Goal: Transaction & Acquisition: Purchase product/service

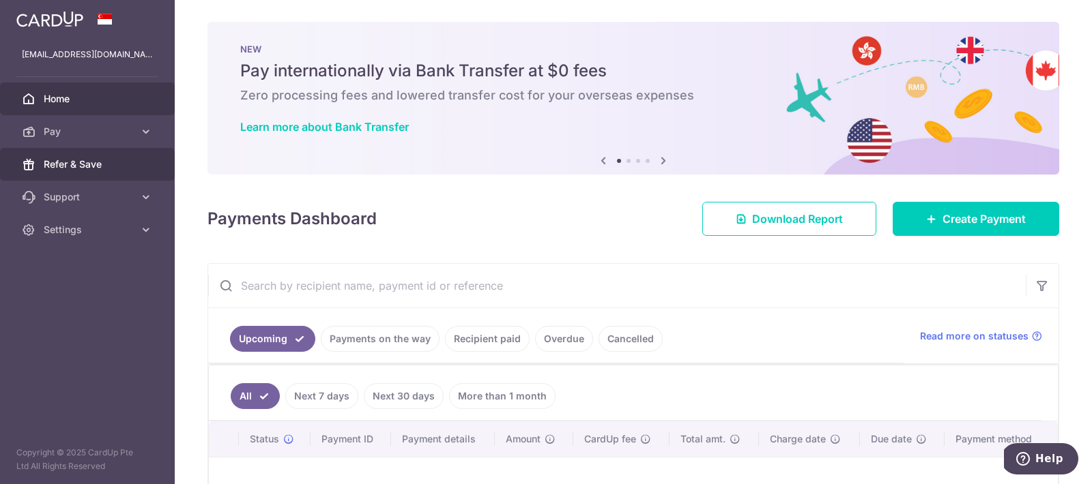
scroll to position [182, 0]
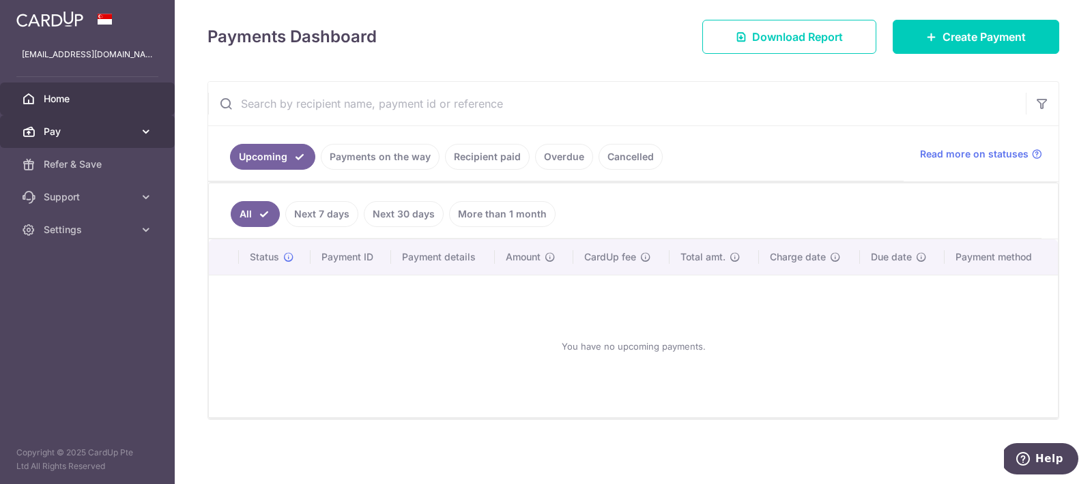
click at [104, 130] on span "Pay" at bounding box center [89, 132] width 90 height 14
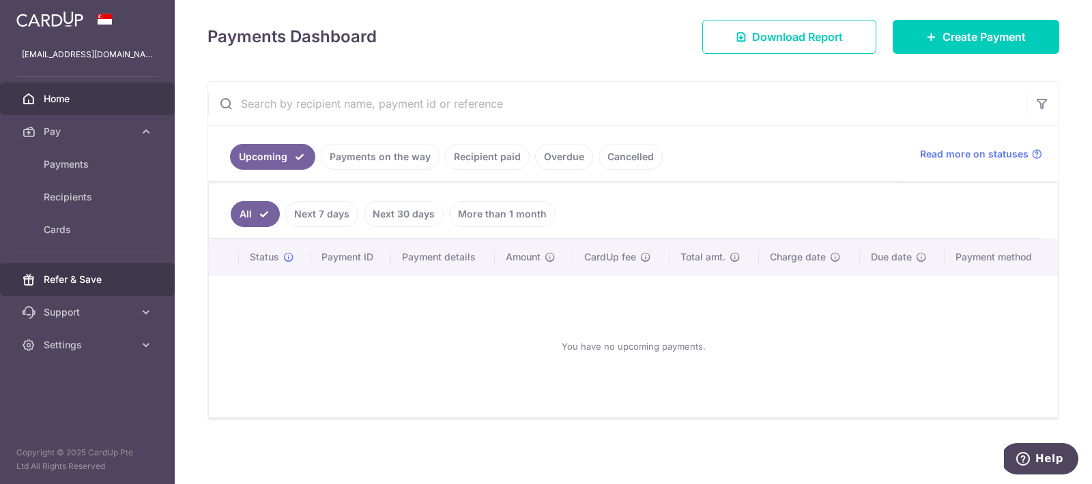
click at [74, 274] on span "Refer & Save" at bounding box center [89, 280] width 90 height 14
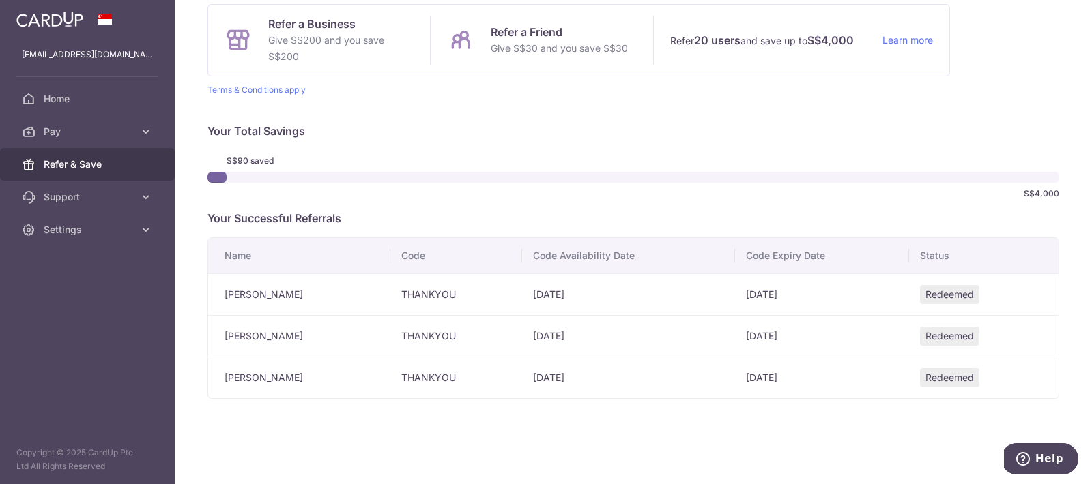
scroll to position [136, 0]
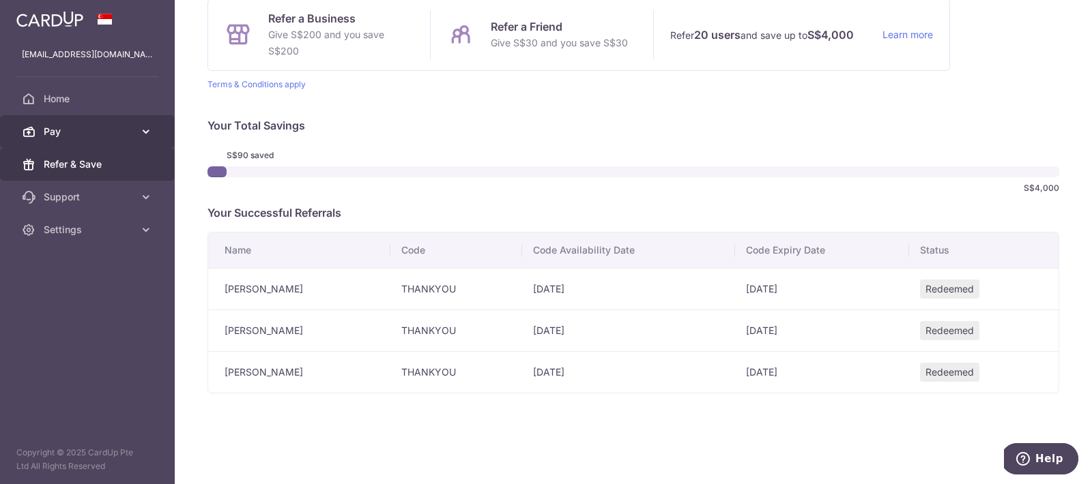
click at [78, 135] on span "Pay" at bounding box center [89, 132] width 90 height 14
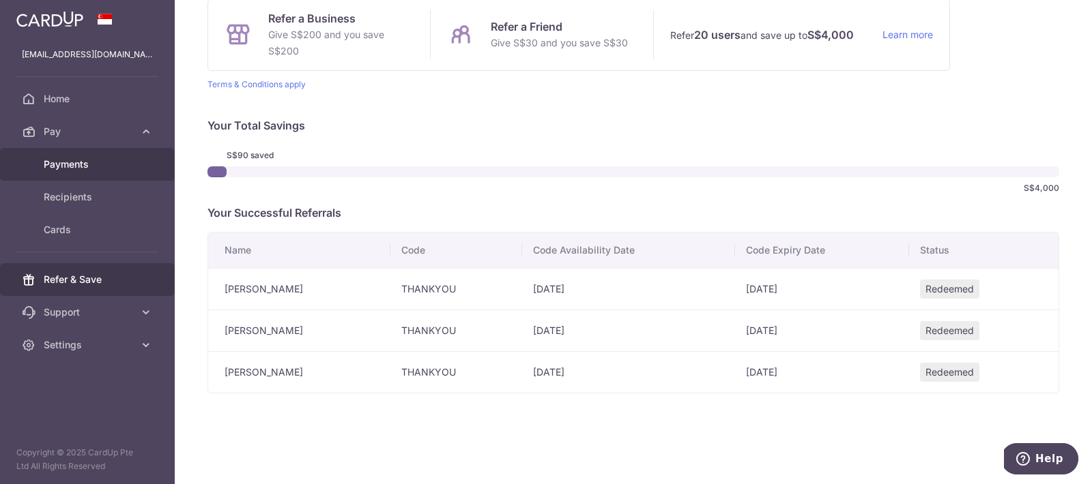
click at [76, 173] on link "Payments" at bounding box center [87, 164] width 175 height 33
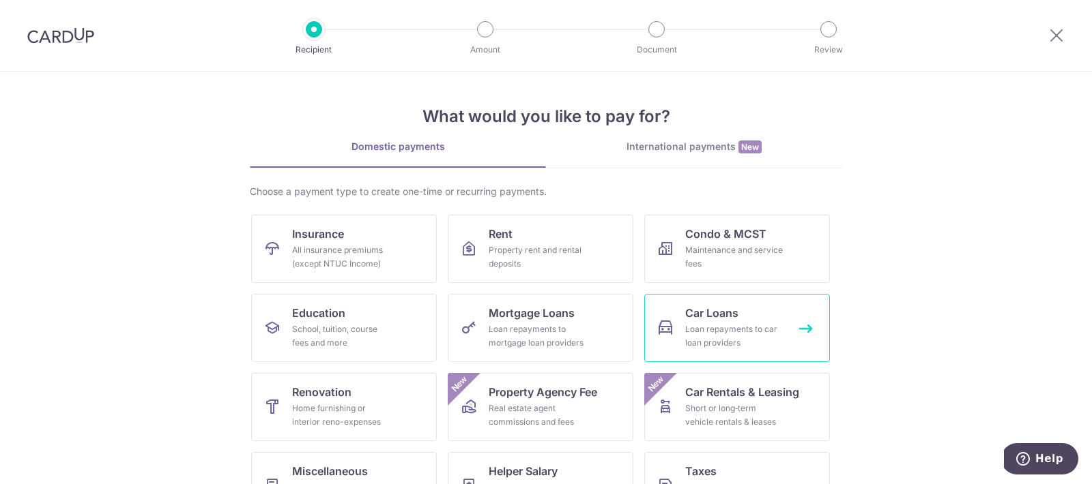
click at [732, 325] on div "Loan repayments to car loan providers" at bounding box center [734, 336] width 98 height 27
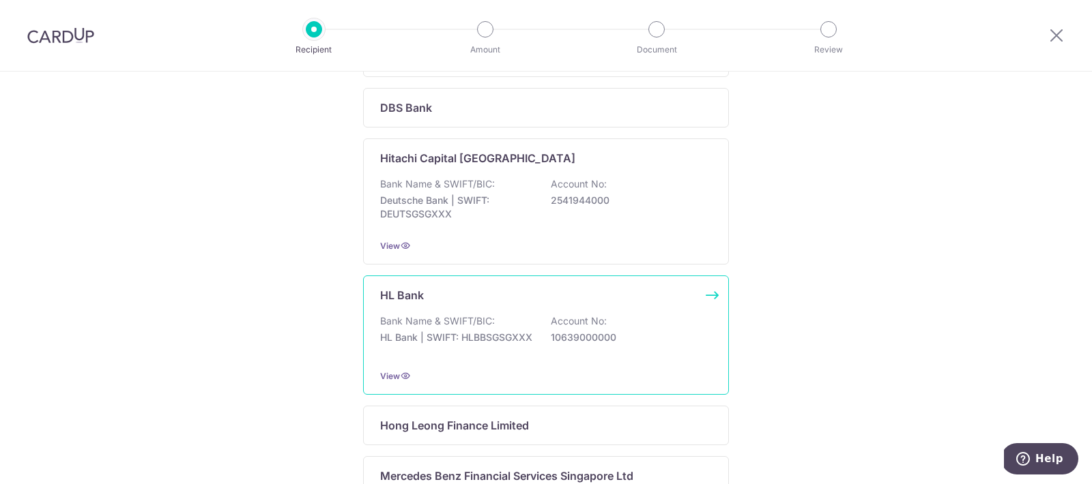
scroll to position [407, 0]
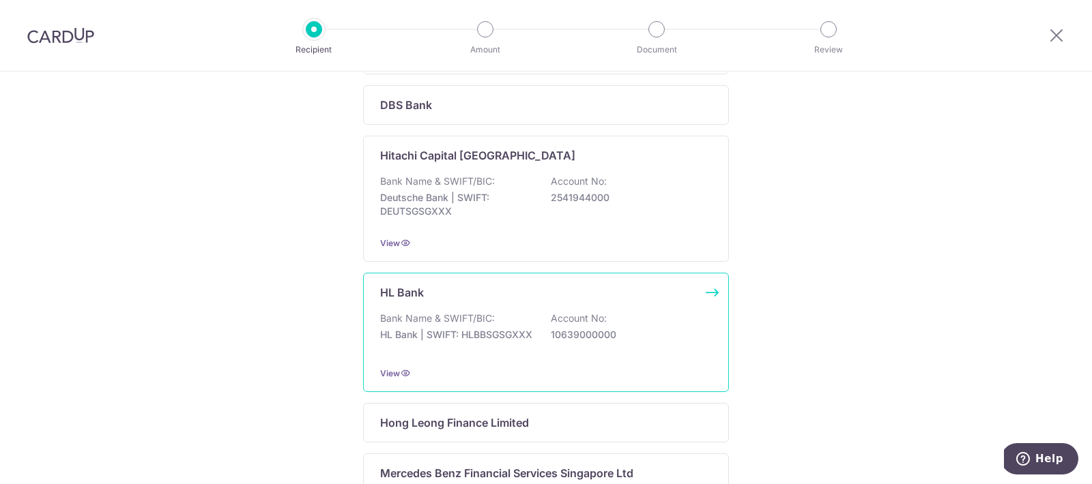
click at [447, 336] on p "HL Bank | SWIFT: HLBBSGSGXXX" at bounding box center [456, 335] width 153 height 14
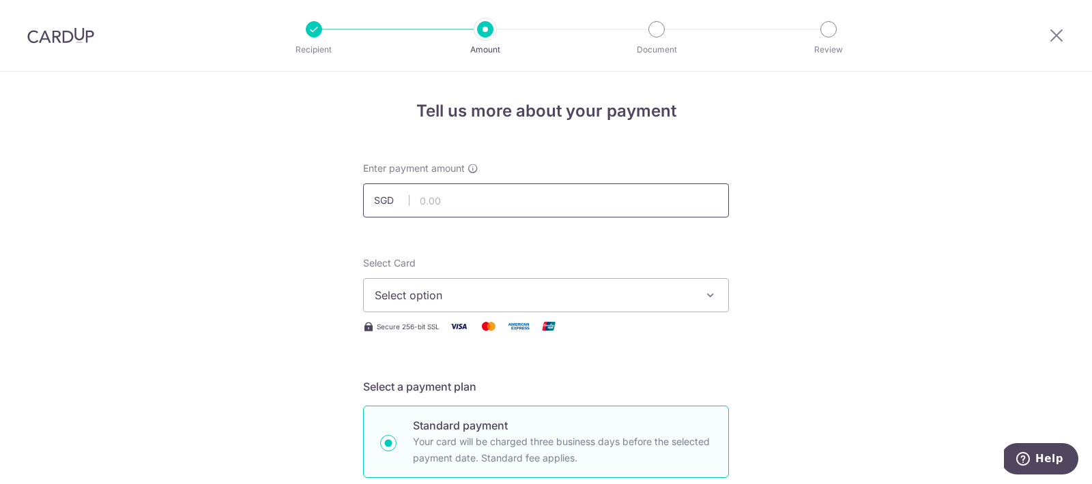
click at [429, 206] on input "text" at bounding box center [546, 201] width 366 height 34
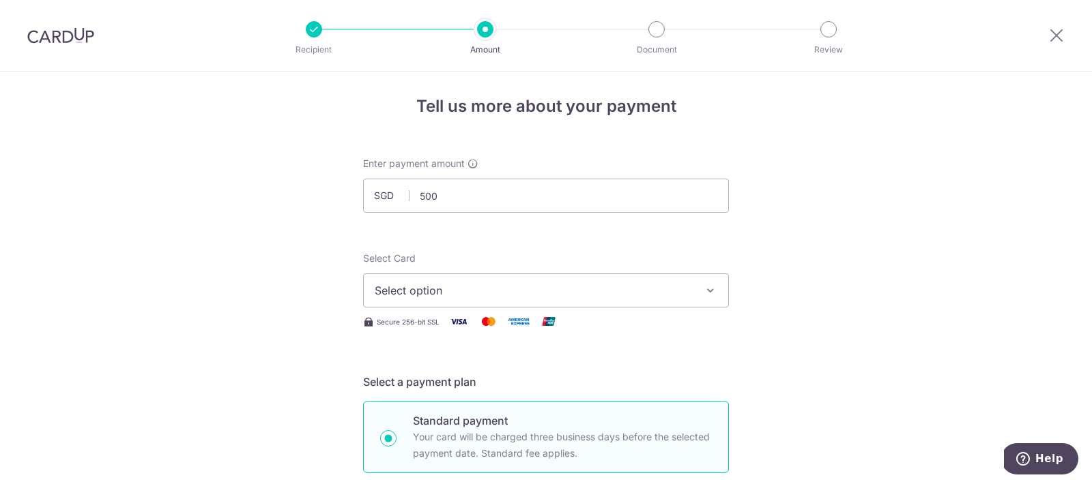
type input "500.00"
click at [575, 289] on span "Select option" at bounding box center [534, 291] width 318 height 16
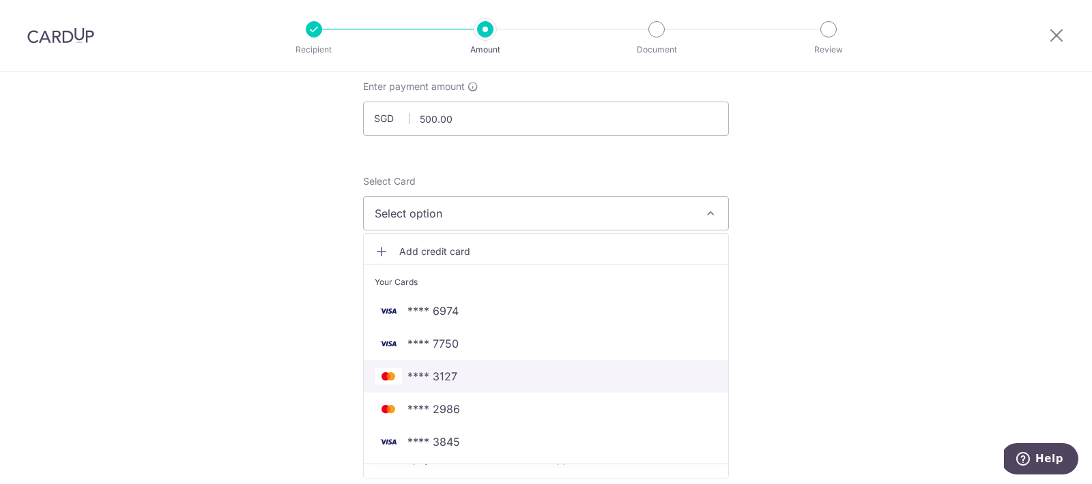
scroll to position [89, 0]
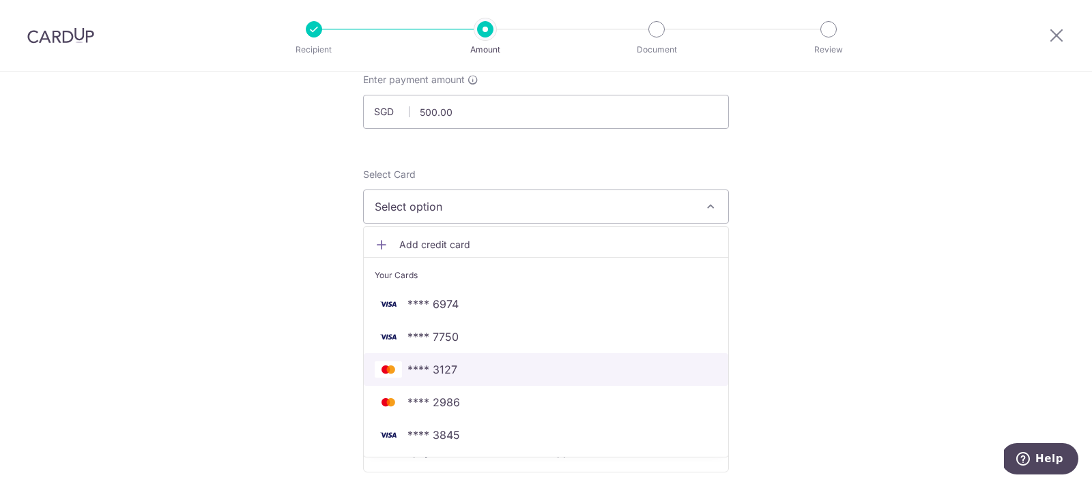
click at [469, 370] on span "**** 3127" at bounding box center [546, 370] width 343 height 16
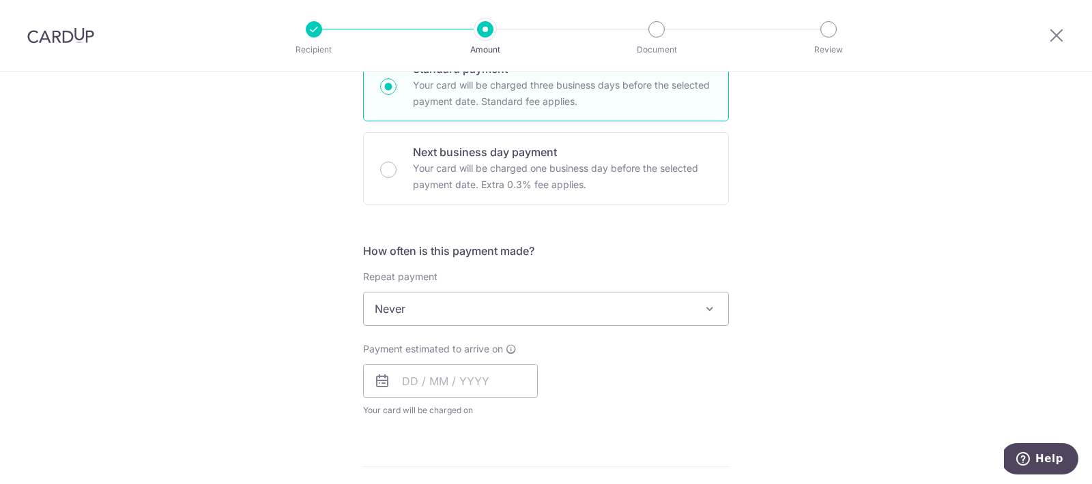
scroll to position [358, 0]
click at [479, 313] on span "Never" at bounding box center [546, 307] width 364 height 33
click at [279, 323] on div "Tell us more about your payment Enter payment amount SGD 500.00 500.00 Select C…" at bounding box center [546, 330] width 1092 height 1234
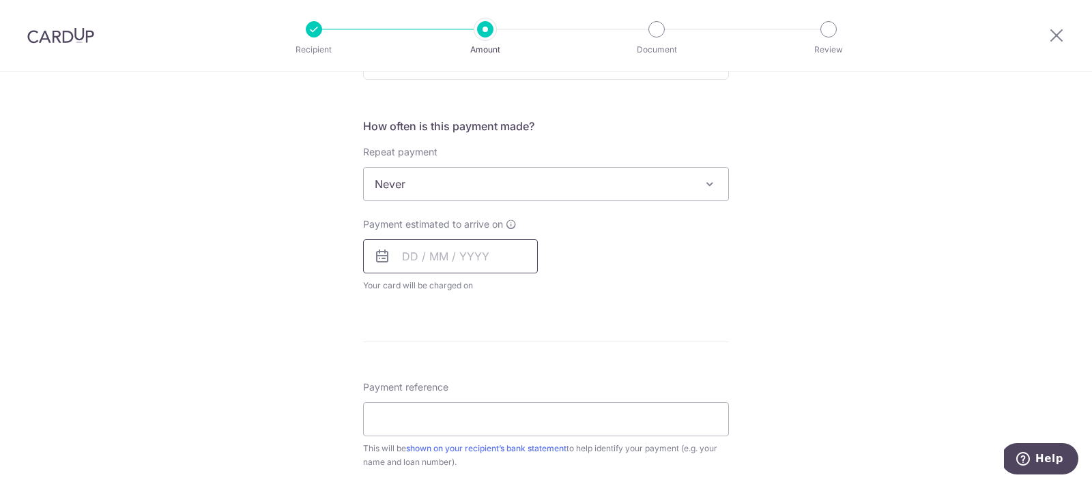
scroll to position [477, 0]
click at [403, 261] on input "text" at bounding box center [450, 261] width 175 height 34
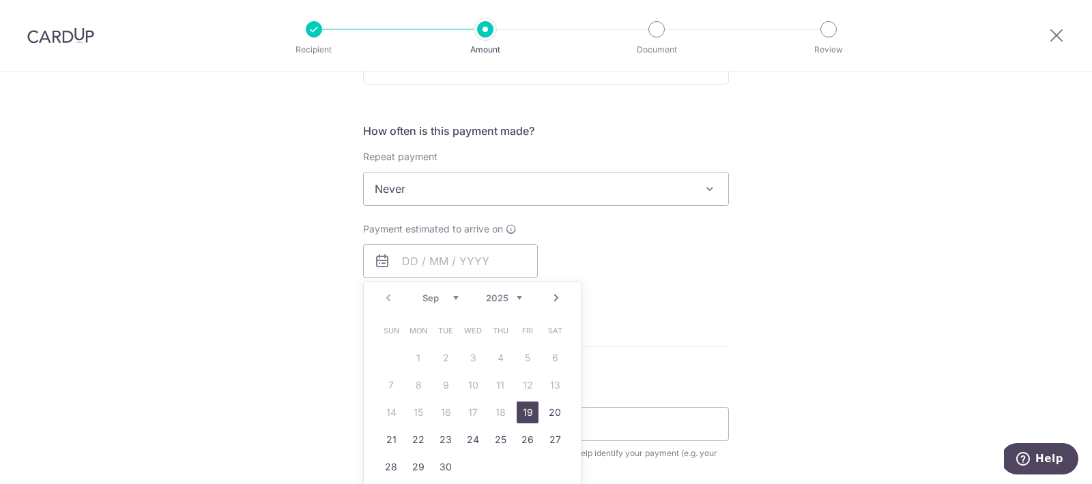
click at [531, 416] on link "19" at bounding box center [528, 413] width 22 height 22
type input "19/09/2025"
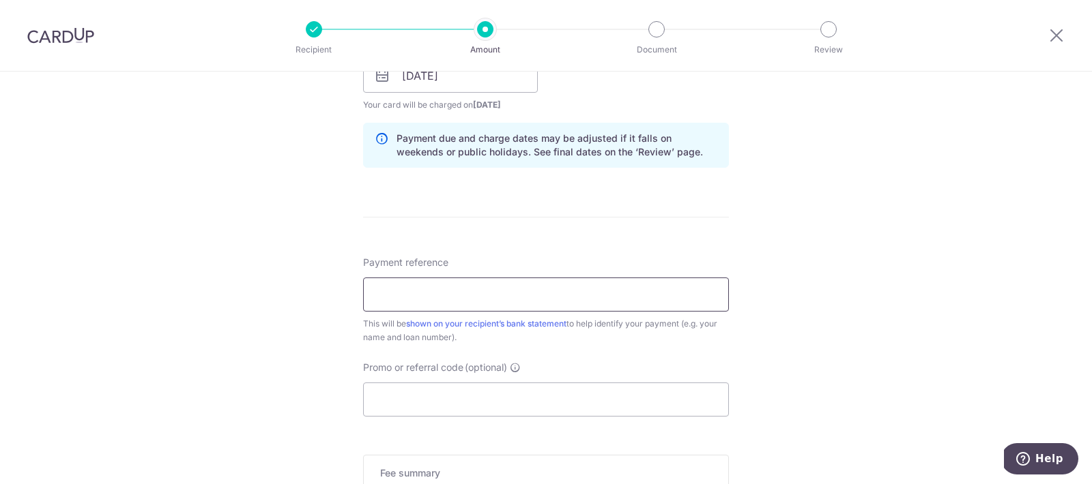
scroll to position [676, 0]
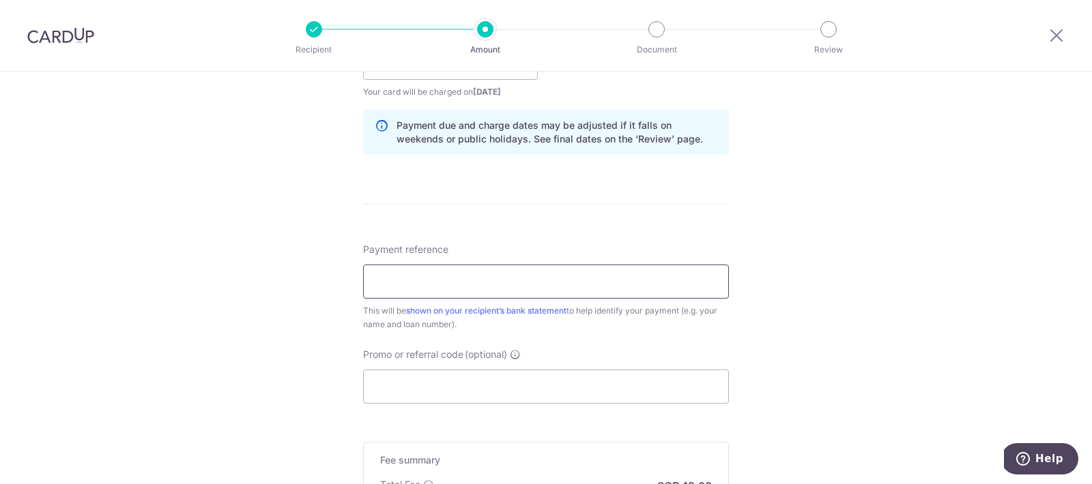
click at [409, 285] on input "Payment reference" at bounding box center [546, 282] width 366 height 34
paste input "505600000336937702 - SMY2189R"
type input "505600000336937702 - SMY2189R"
click at [277, 285] on div "Tell us more about your payment Enter payment amount SGD 500.00 500.00 Select C…" at bounding box center [546, 41] width 1092 height 1290
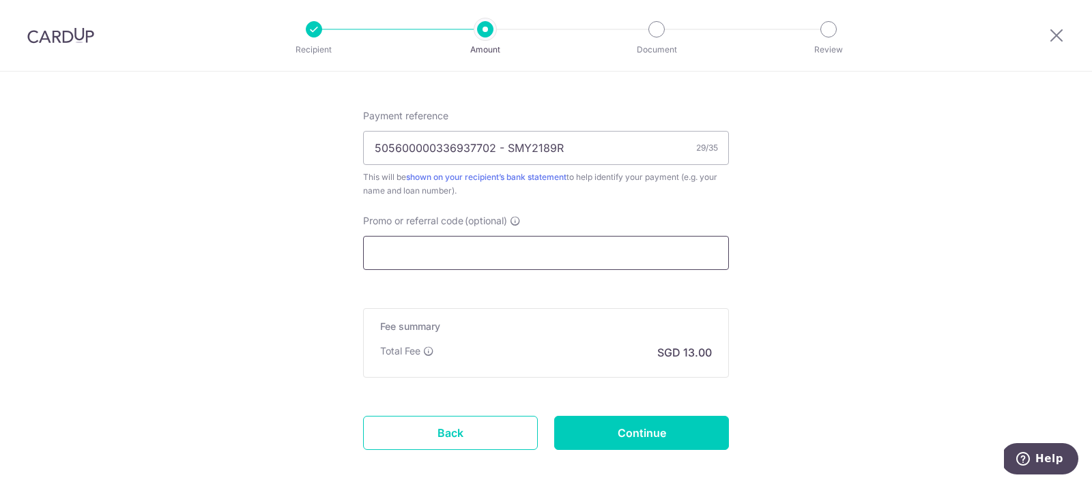
scroll to position [807, 0]
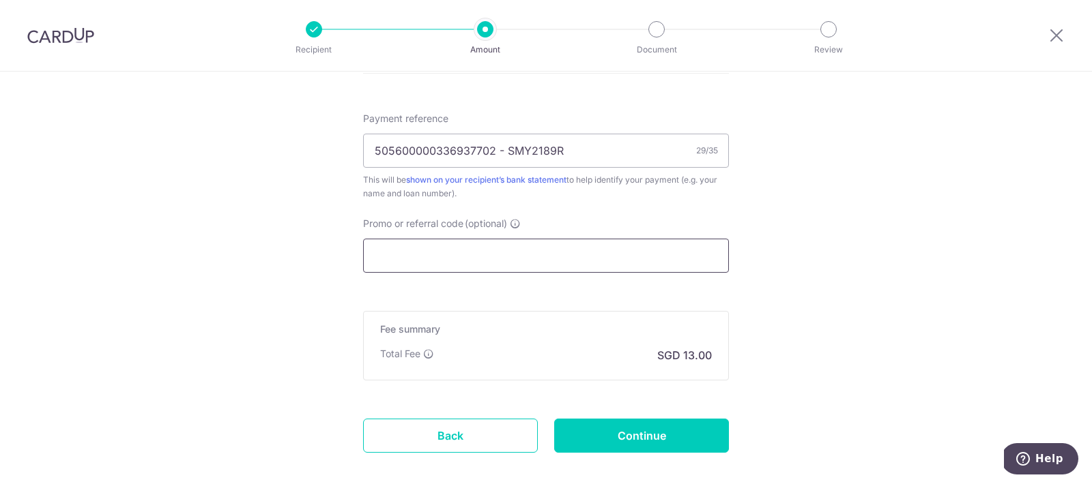
click at [424, 250] on input "Promo or referral code (optional)" at bounding box center [546, 256] width 366 height 34
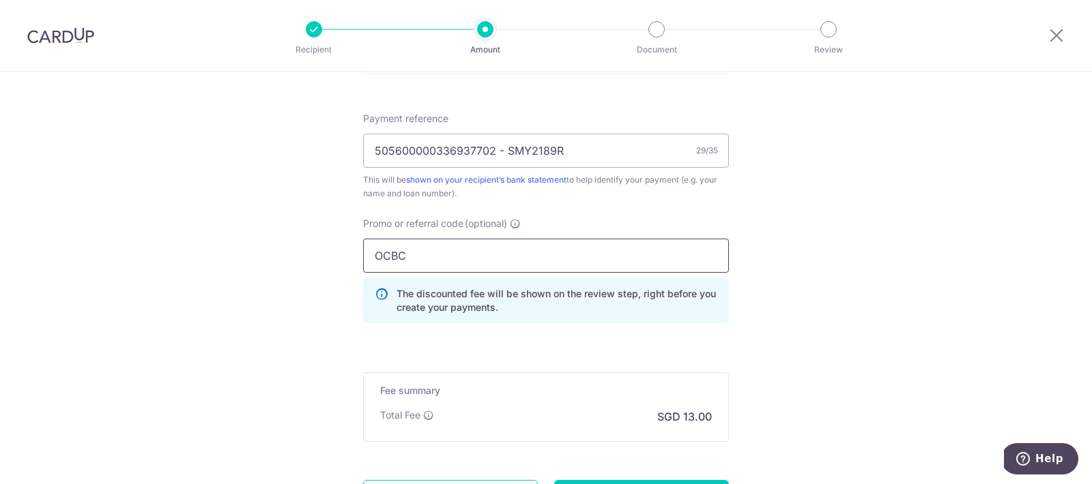
type input "OCBC90NMC"
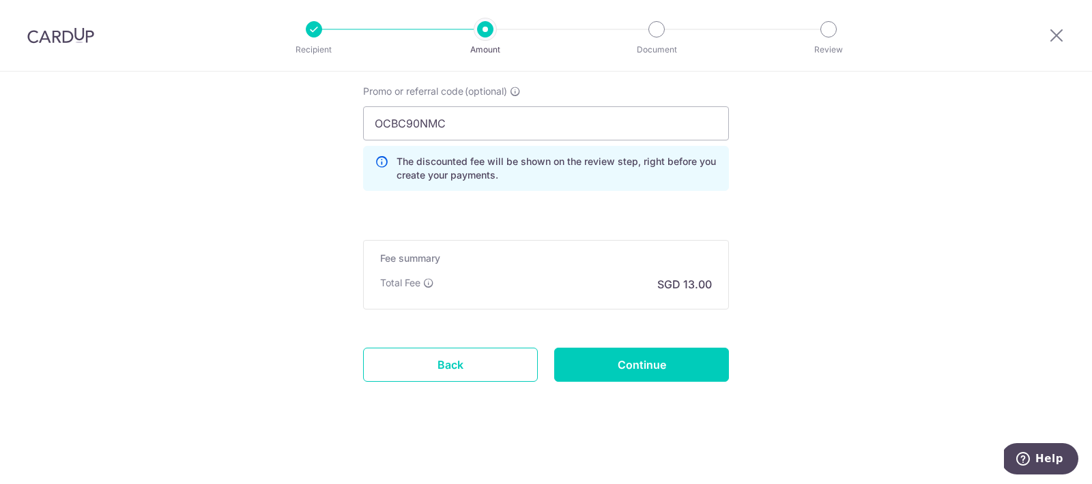
scroll to position [939, 0]
click at [646, 371] on input "Continue" at bounding box center [641, 365] width 175 height 34
type input "Create Schedule"
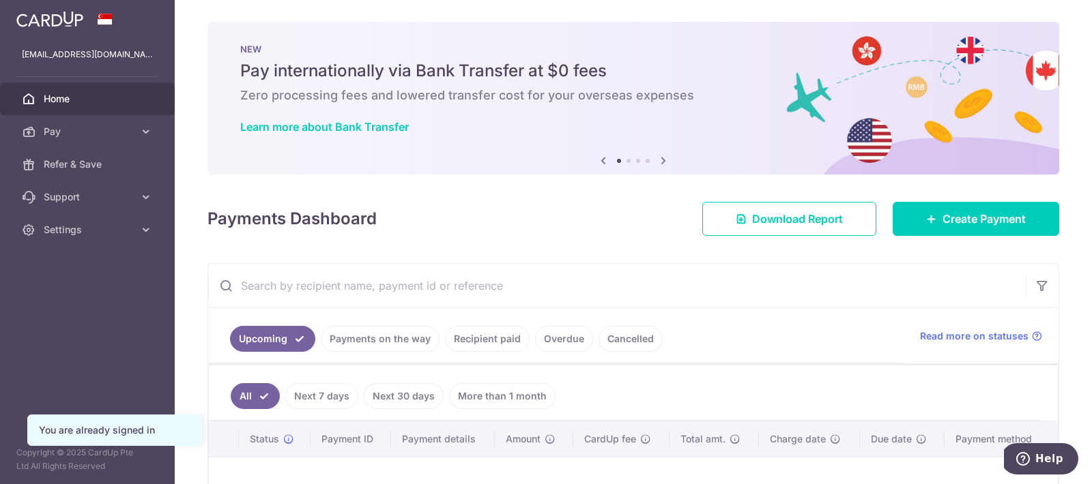
click at [504, 345] on link "Recipient paid" at bounding box center [487, 339] width 85 height 26
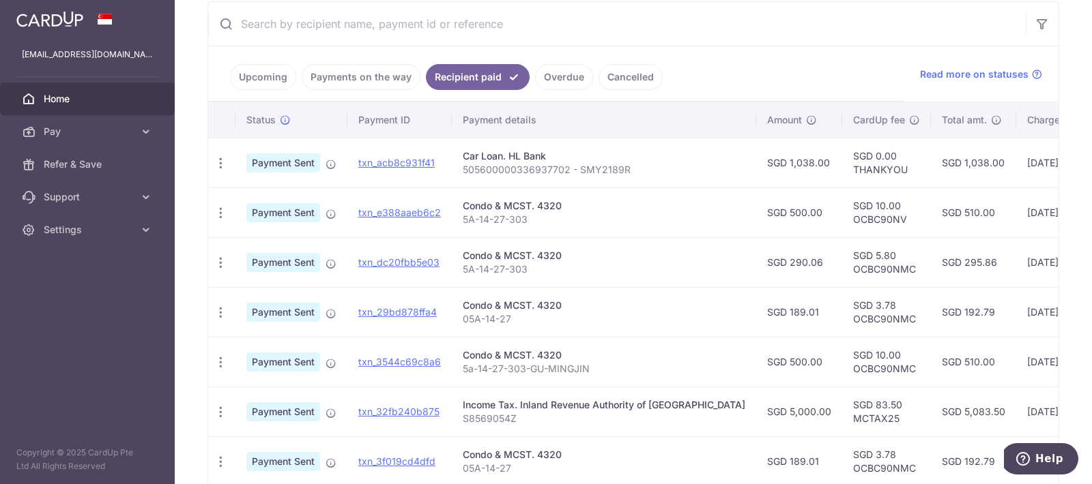
scroll to position [261, 0]
drag, startPoint x: 471, startPoint y: 173, endPoint x: 628, endPoint y: 175, distance: 157.6
click at [628, 175] on p "505600000336937702 - SMY2189R" at bounding box center [604, 171] width 283 height 14
copy p "505600000336937702 - SMY2189R"
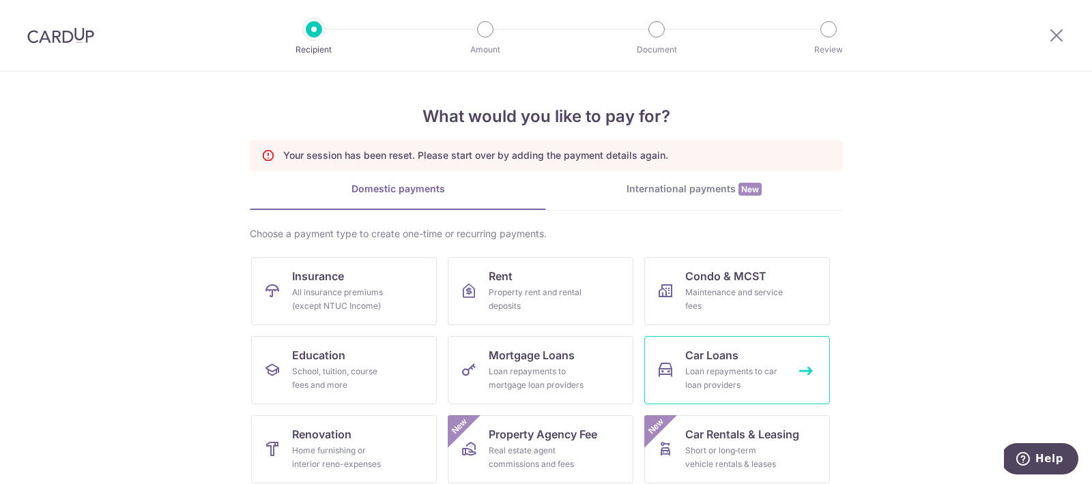
click at [727, 368] on div "Loan repayments to car loan providers" at bounding box center [734, 378] width 98 height 27
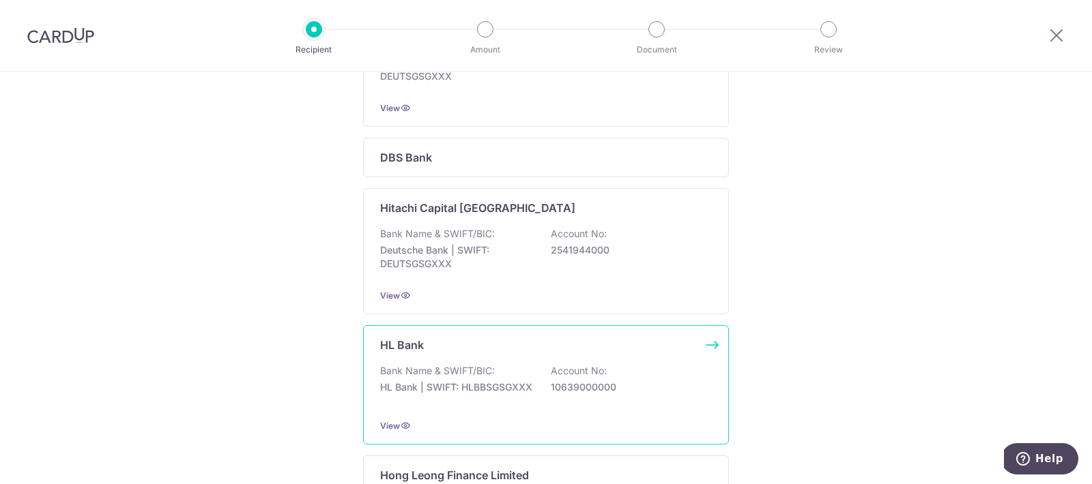
scroll to position [375, 0]
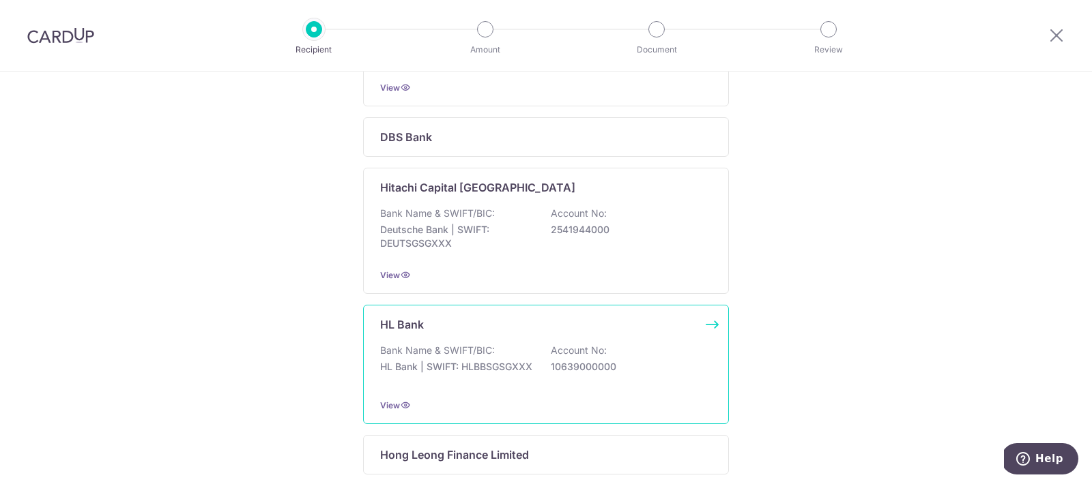
click at [577, 366] on p "10639000000" at bounding box center [627, 367] width 153 height 14
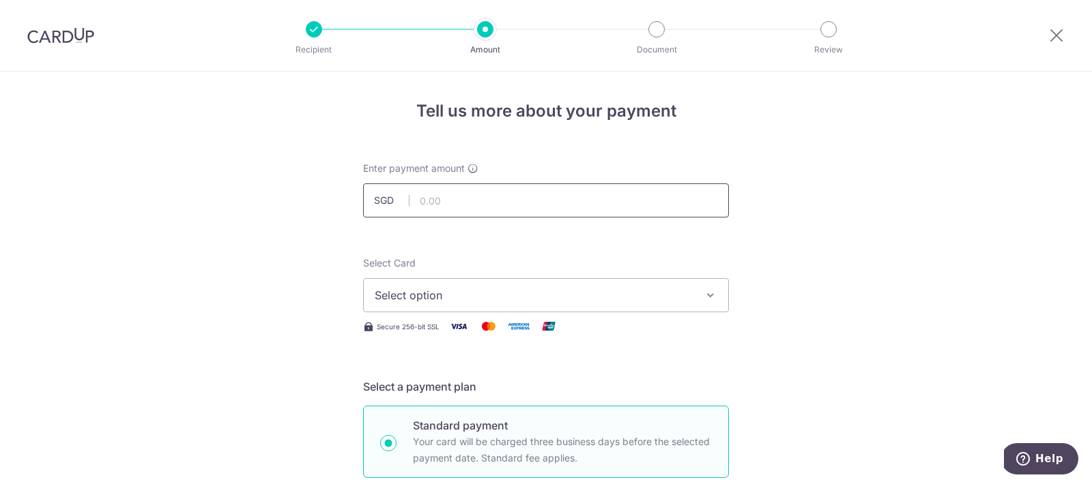
click at [421, 192] on input "text" at bounding box center [546, 201] width 366 height 34
type input "500.00"
click at [456, 287] on button "Select option" at bounding box center [546, 295] width 366 height 34
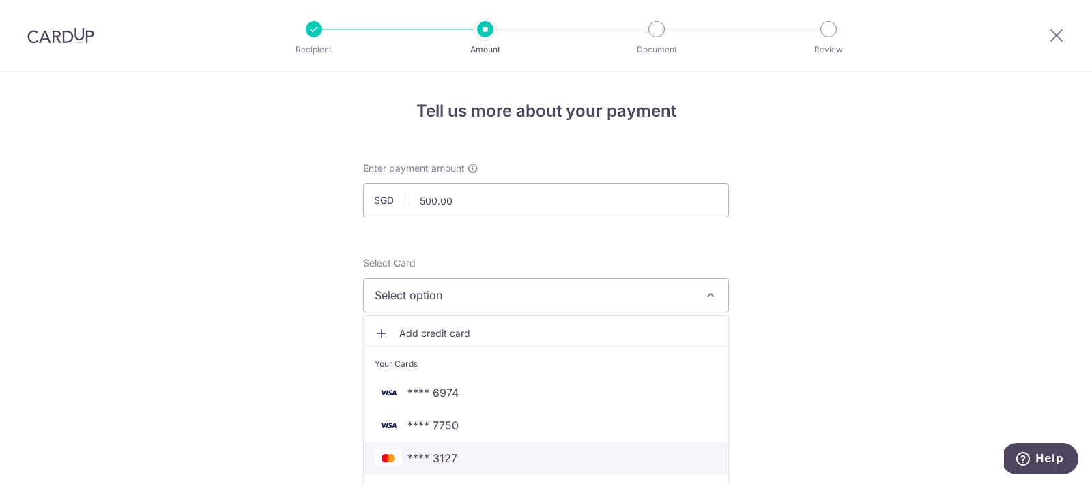
click at [438, 463] on span "**** 3127" at bounding box center [432, 458] width 50 height 16
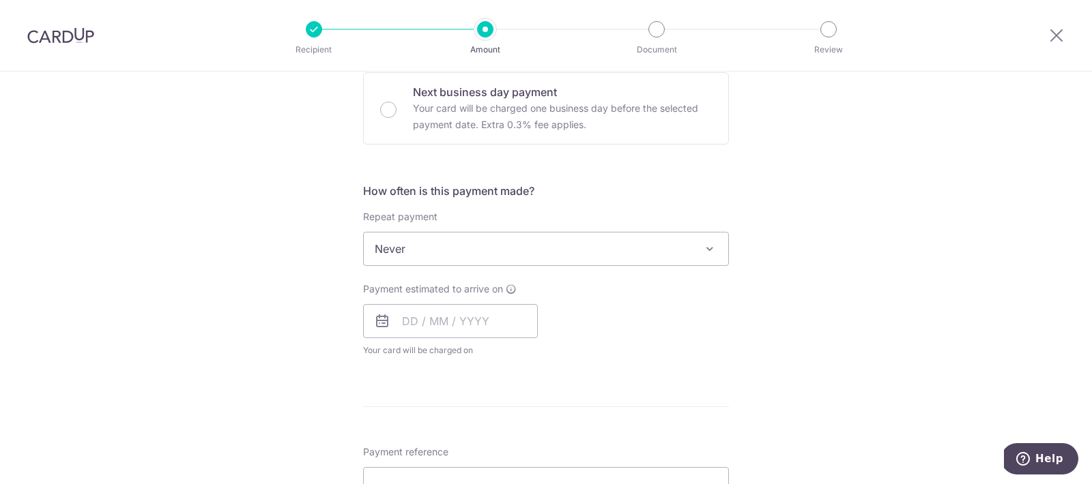
scroll to position [422, 0]
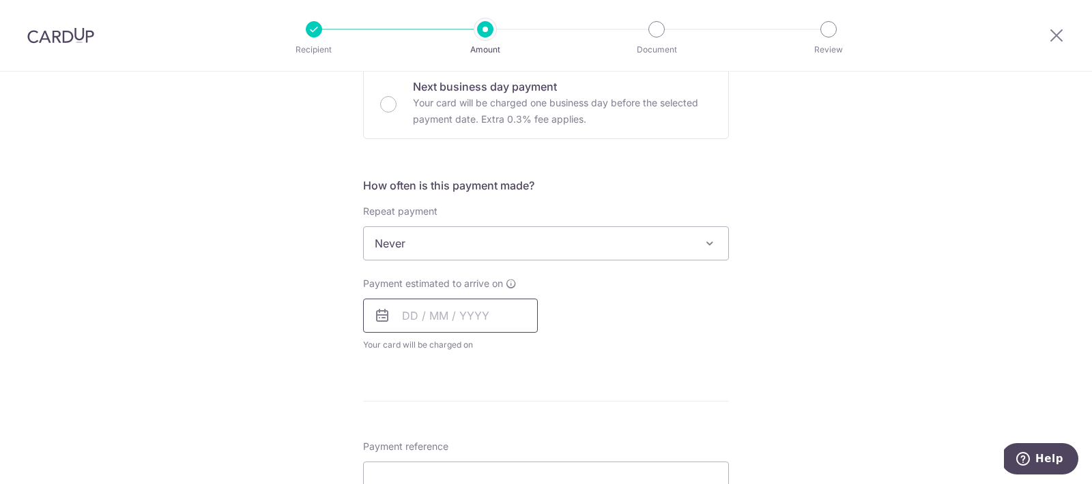
click at [433, 313] on input "text" at bounding box center [450, 316] width 175 height 34
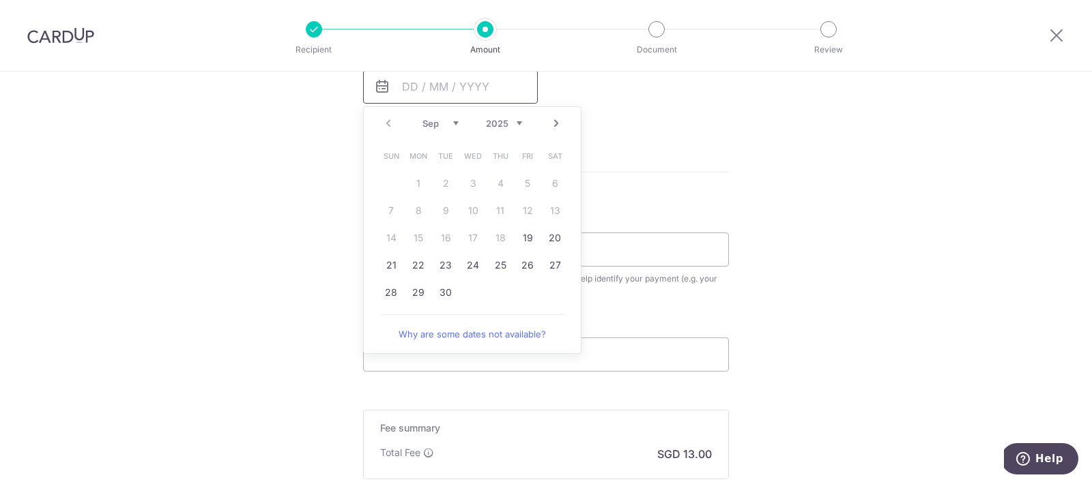
scroll to position [664, 0]
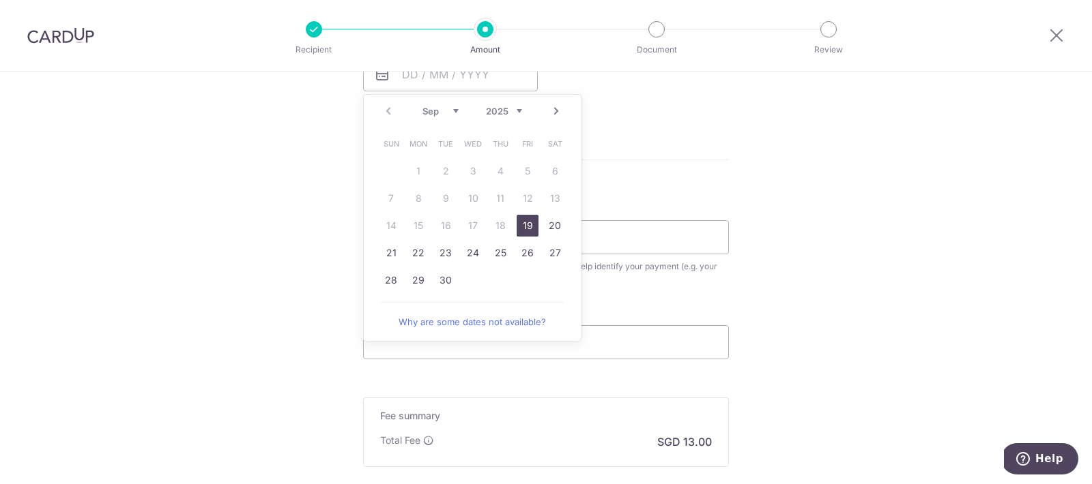
click at [531, 227] on link "19" at bounding box center [528, 226] width 22 height 22
type input "[DATE]"
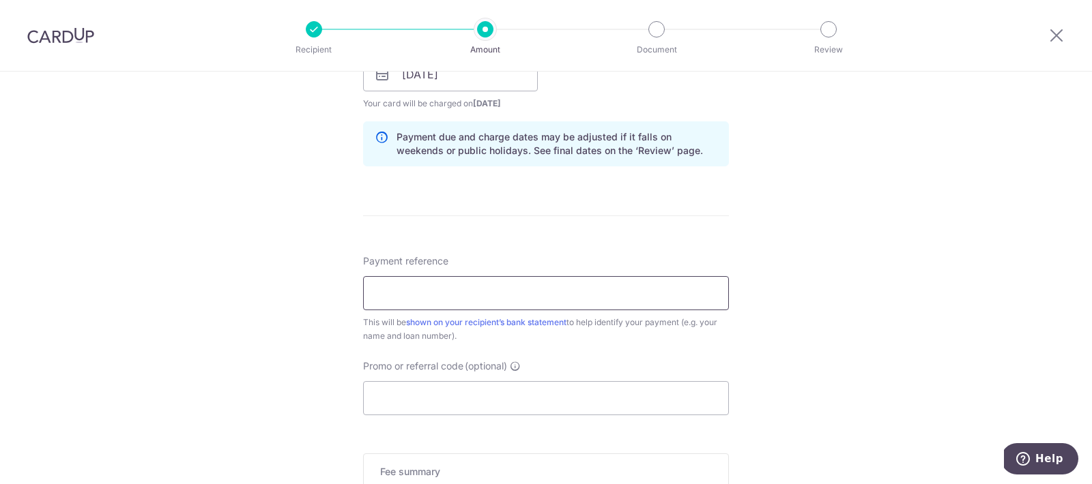
click at [379, 287] on input "Payment reference" at bounding box center [546, 293] width 366 height 34
paste input "505600000336937702 - SMY2189R"
type input "505600000336937702 - SMY2189R"
click at [391, 398] on input "Promo or referral code (optional)" at bounding box center [546, 398] width 366 height 34
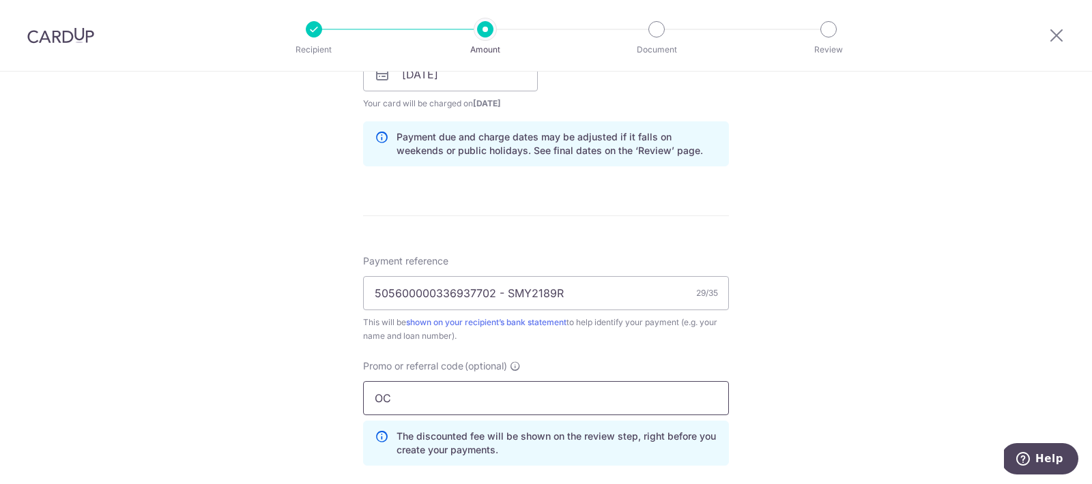
type input "OCBC90NMC"
click at [323, 374] on div "Tell us more about your payment Enter payment amount SGD 500.00 500.00 Select C…" at bounding box center [546, 84] width 1092 height 1352
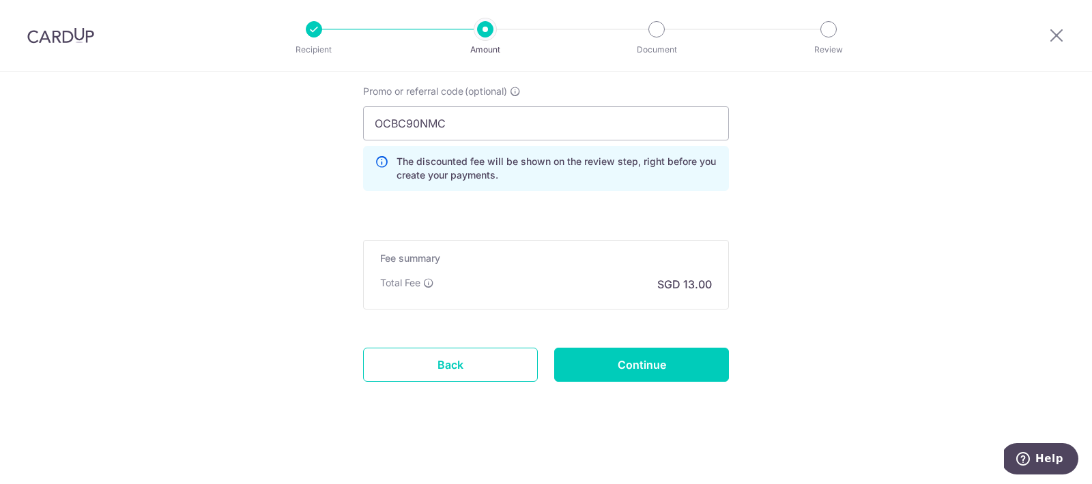
scroll to position [939, 0]
click at [654, 371] on input "Continue" at bounding box center [641, 365] width 175 height 34
type input "Create Schedule"
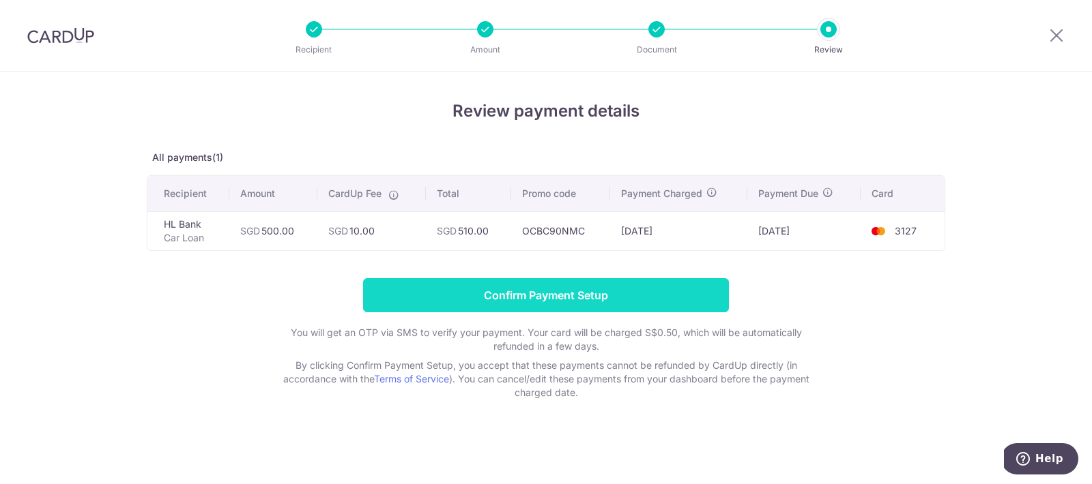
click at [617, 299] on input "Confirm Payment Setup" at bounding box center [546, 295] width 366 height 34
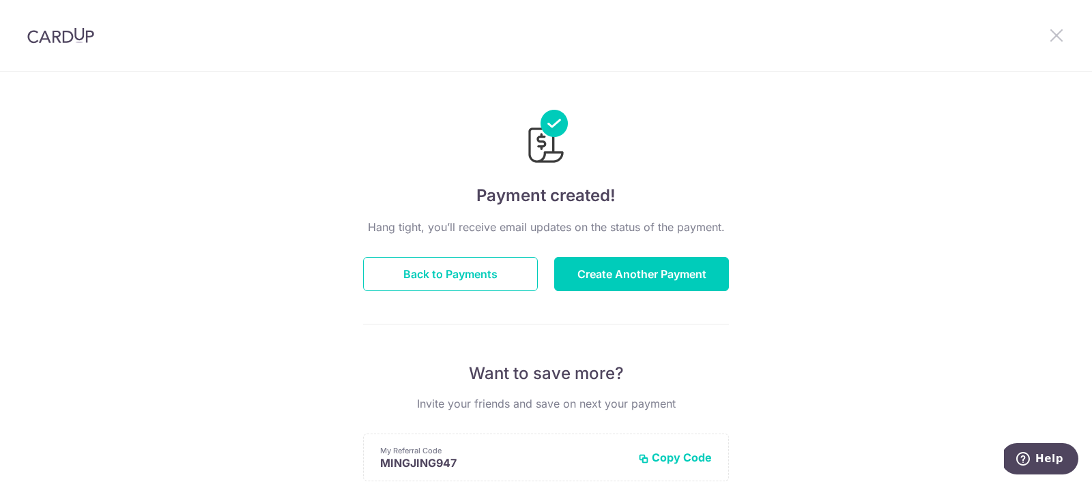
click at [1059, 34] on icon at bounding box center [1056, 35] width 16 height 17
